Goal: Task Accomplishment & Management: Complete application form

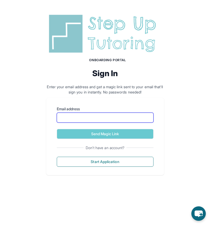
click at [75, 116] on input "Email address" at bounding box center [105, 118] width 97 height 10
type input "**********"
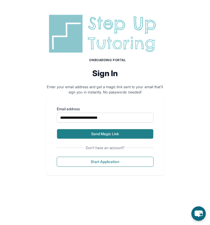
click at [86, 130] on button "Send Magic Link" at bounding box center [105, 134] width 97 height 10
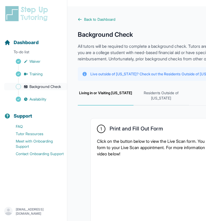
click at [46, 83] on link "Background Check" at bounding box center [35, 86] width 63 height 7
click at [46, 87] on span "Background Check" at bounding box center [45, 86] width 32 height 5
click at [17, 87] on span "Sidebar" at bounding box center [18, 86] width 5 height 5
click at [40, 85] on span "Background Check" at bounding box center [45, 86] width 32 height 5
